Goal: Check status: Check status

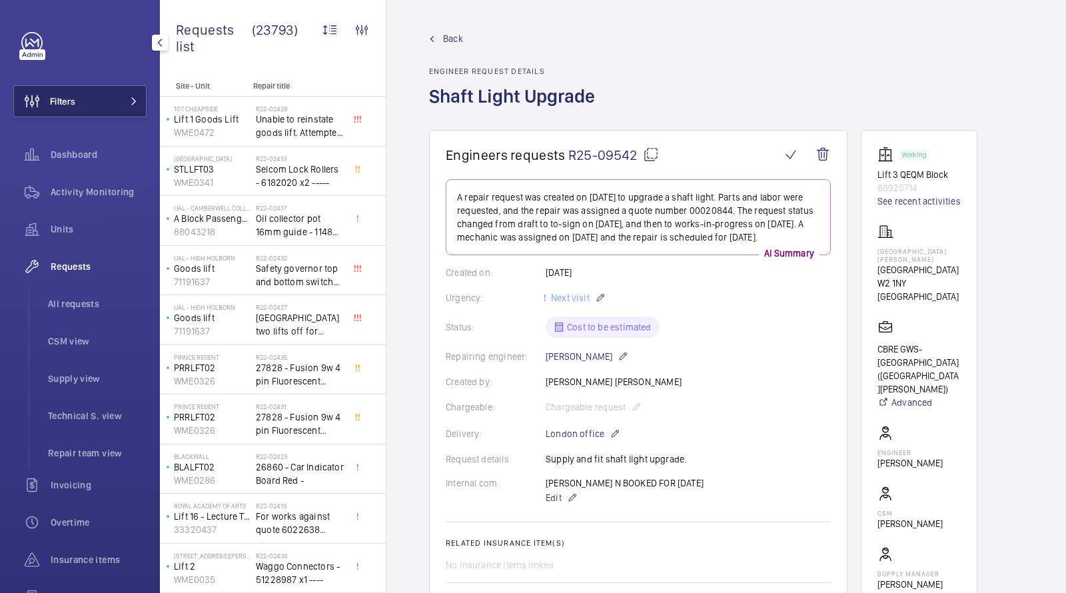
click at [89, 112] on button "Filters" at bounding box center [79, 101] width 133 height 32
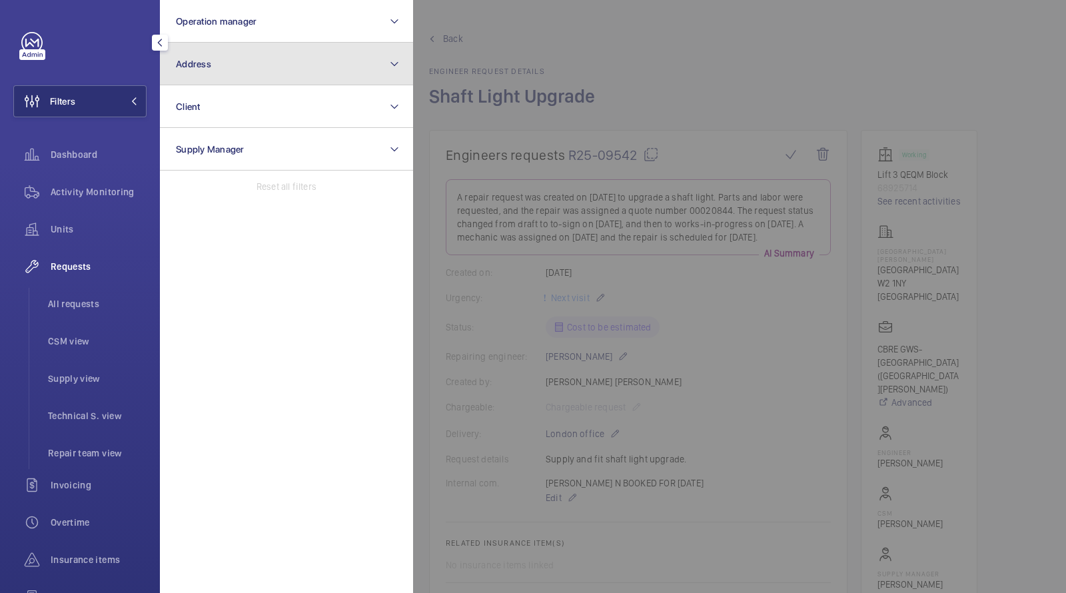
click at [228, 73] on button "Address" at bounding box center [286, 64] width 253 height 43
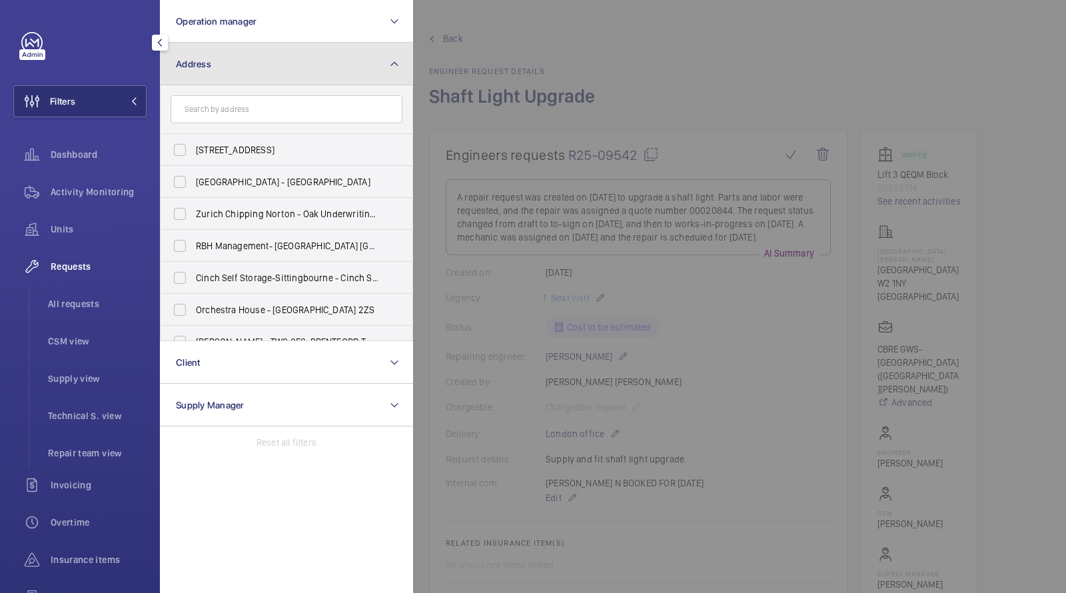
click at [219, 77] on button "Address" at bounding box center [286, 64] width 253 height 43
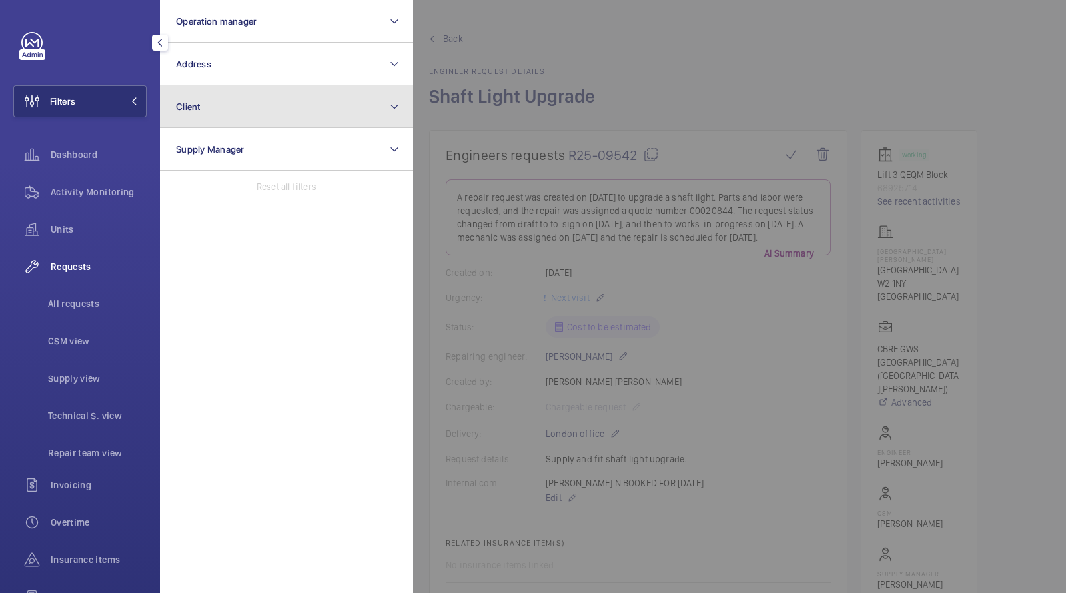
click at [217, 113] on button "Client" at bounding box center [286, 106] width 253 height 43
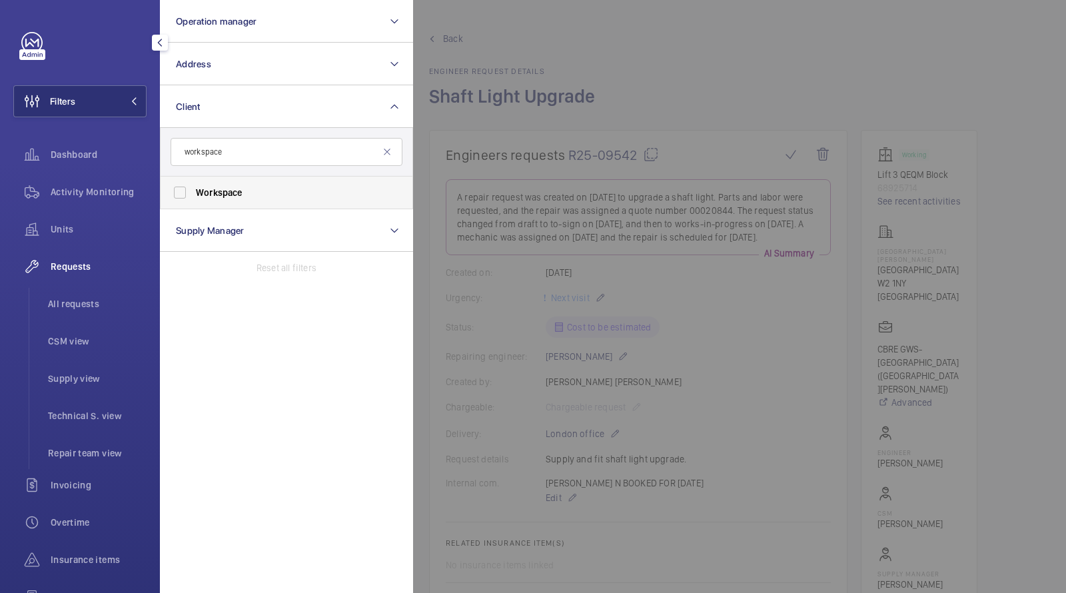
type input "workspace"
click at [255, 197] on span "Workspace" at bounding box center [287, 192] width 183 height 13
click at [193, 197] on input "Workspace" at bounding box center [180, 192] width 27 height 27
checkbox input "true"
click at [75, 228] on span "Units" at bounding box center [99, 228] width 96 height 13
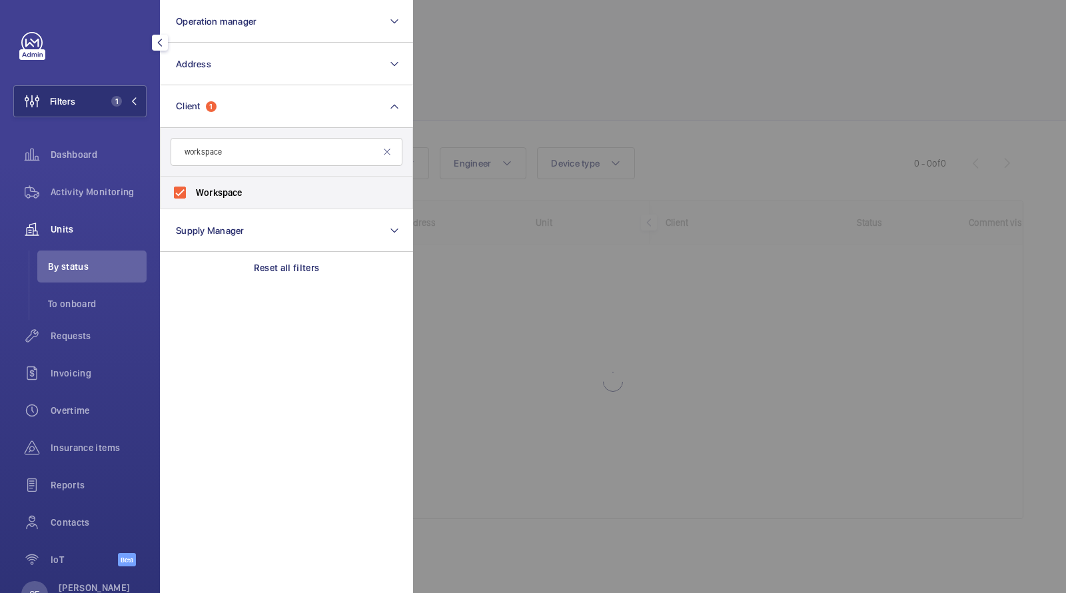
click at [557, 67] on div at bounding box center [946, 296] width 1066 height 593
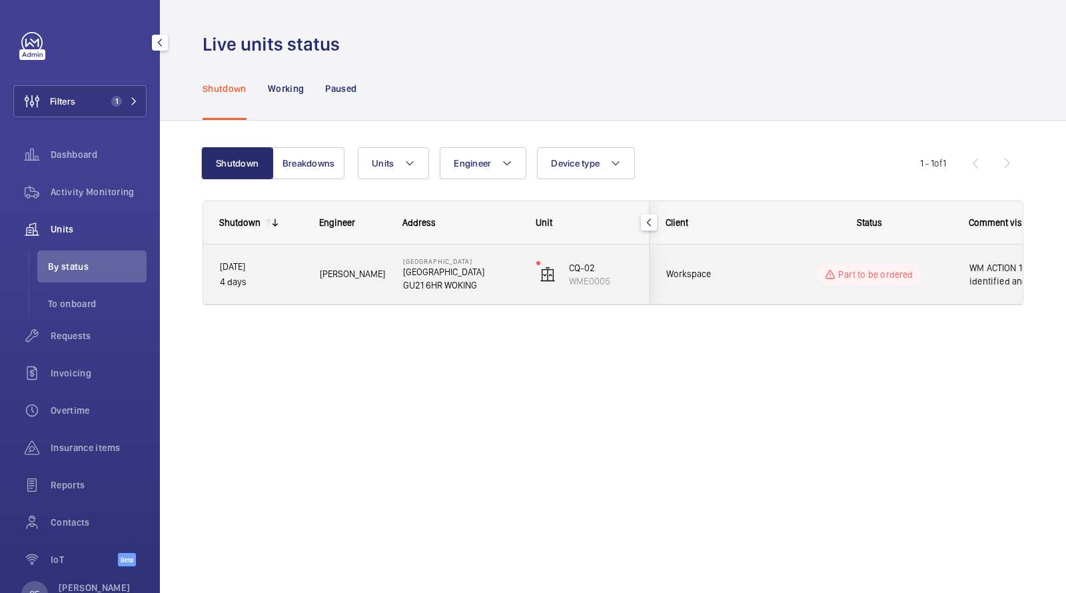
click at [358, 283] on div "[PERSON_NAME]" at bounding box center [345, 274] width 82 height 42
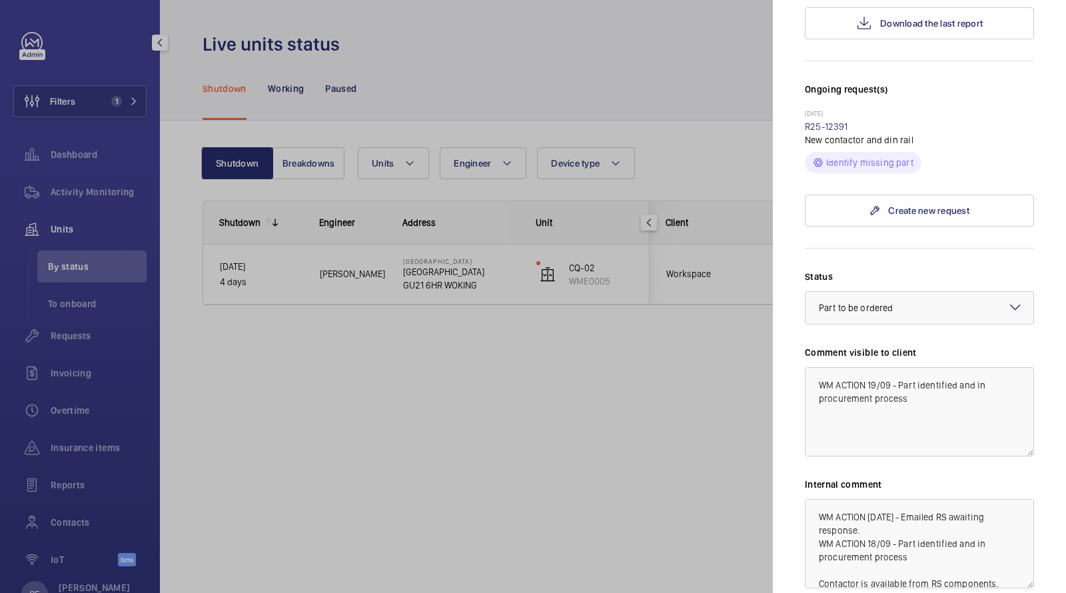
scroll to position [294, 0]
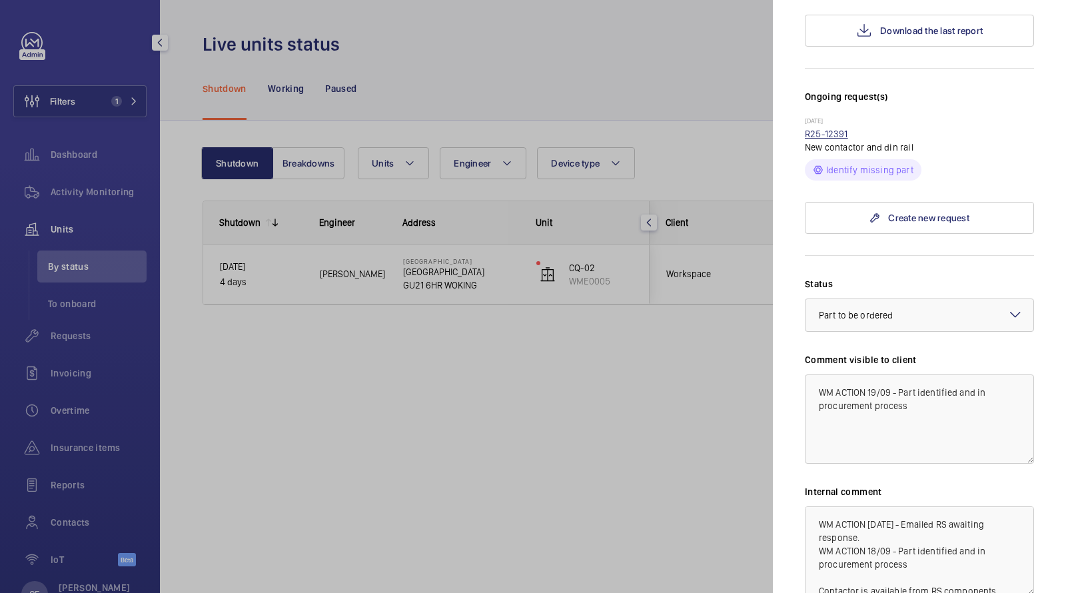
click at [837, 134] on link "R25-12391" at bounding box center [826, 134] width 43 height 11
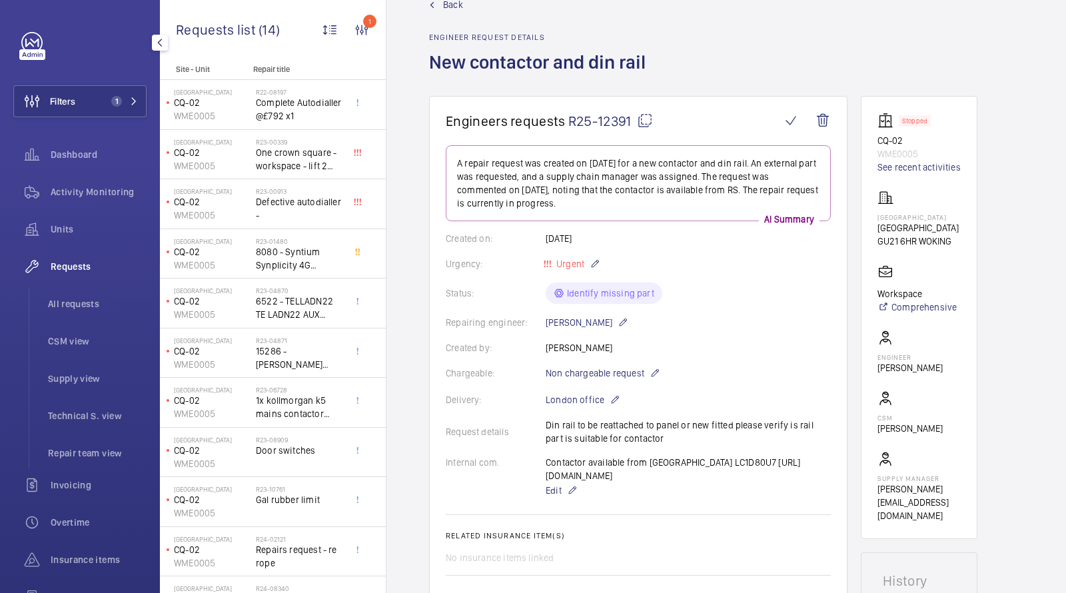
scroll to position [35, 0]
